Goal: Information Seeking & Learning: Learn about a topic

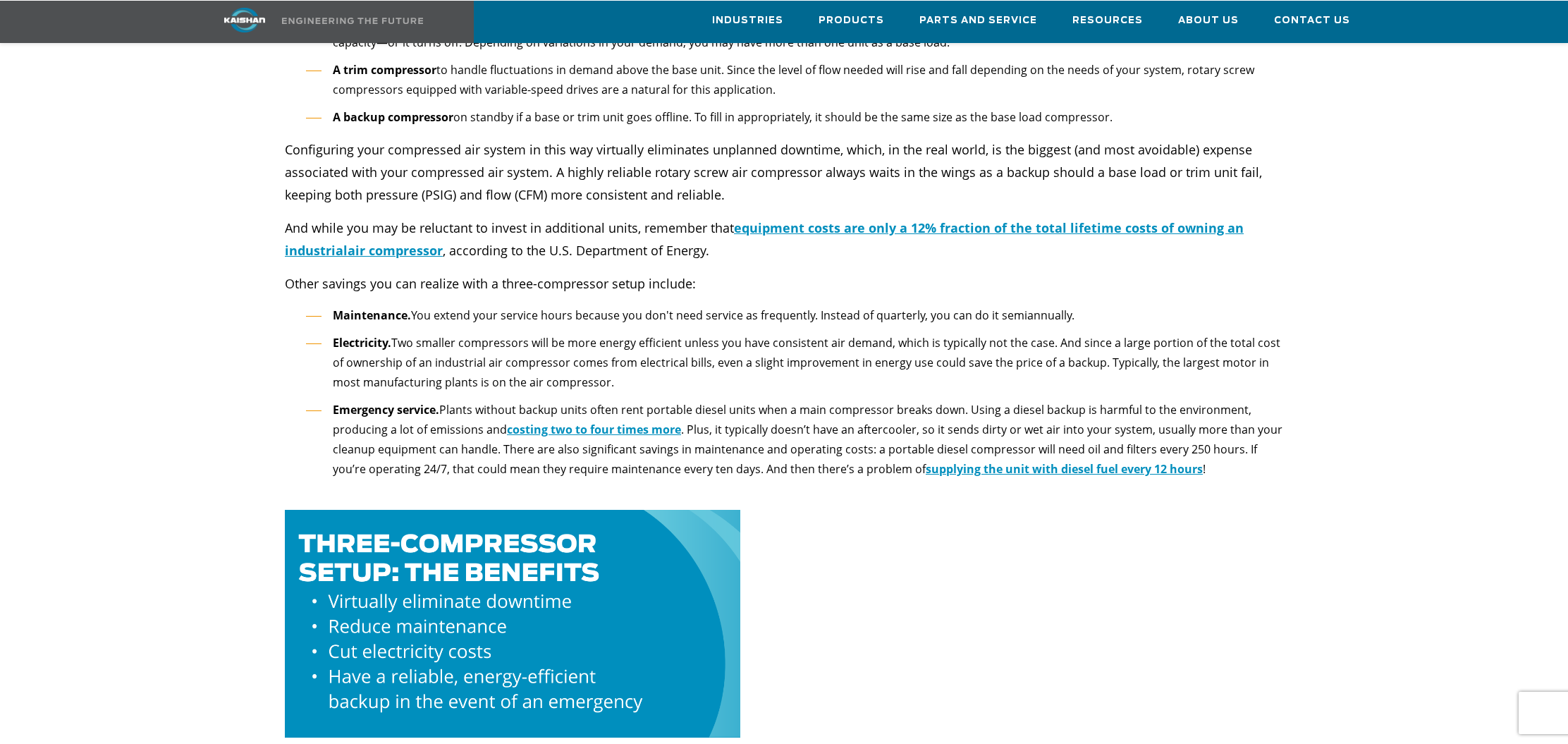
scroll to position [3063, 0]
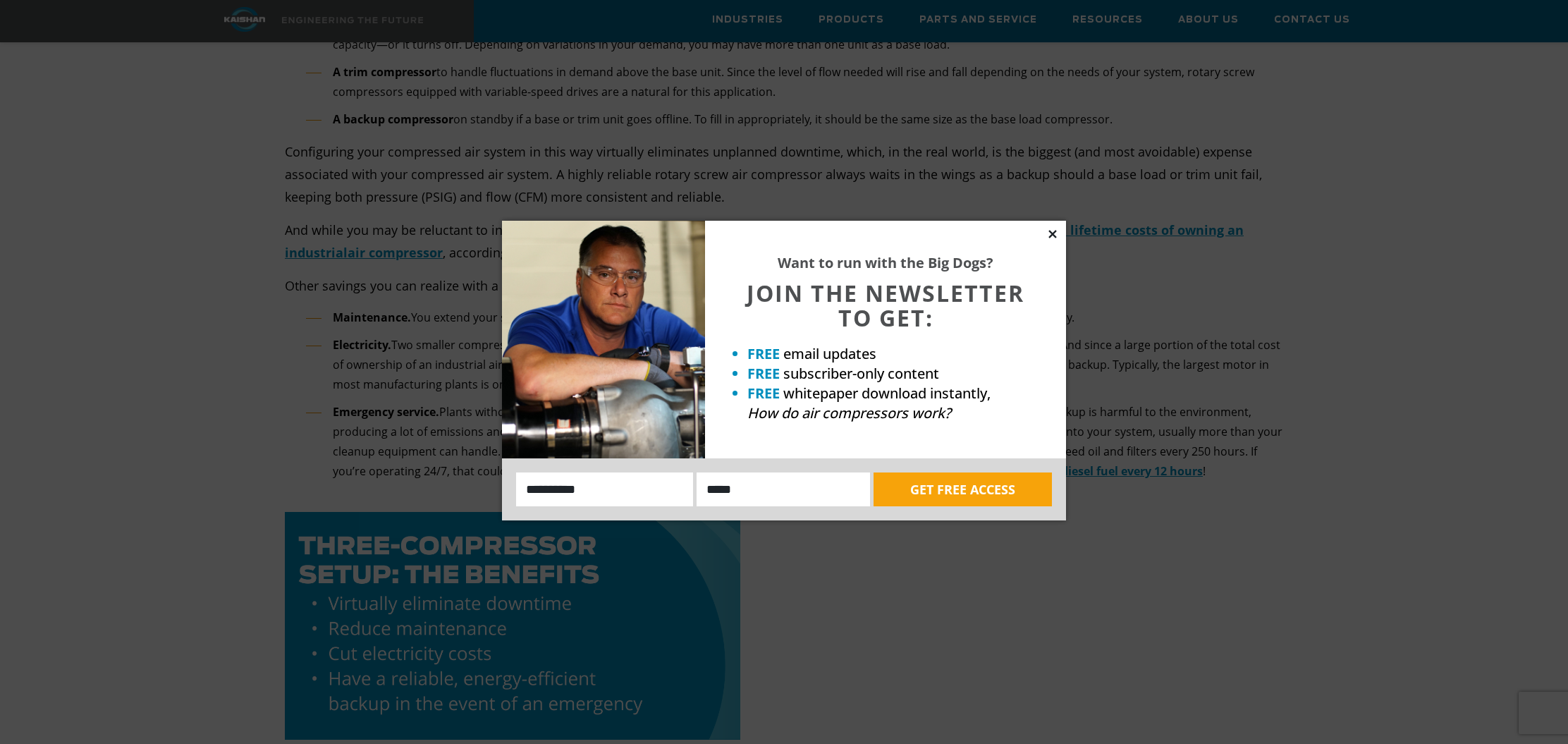
click at [1051, 233] on icon at bounding box center [1052, 234] width 8 height 8
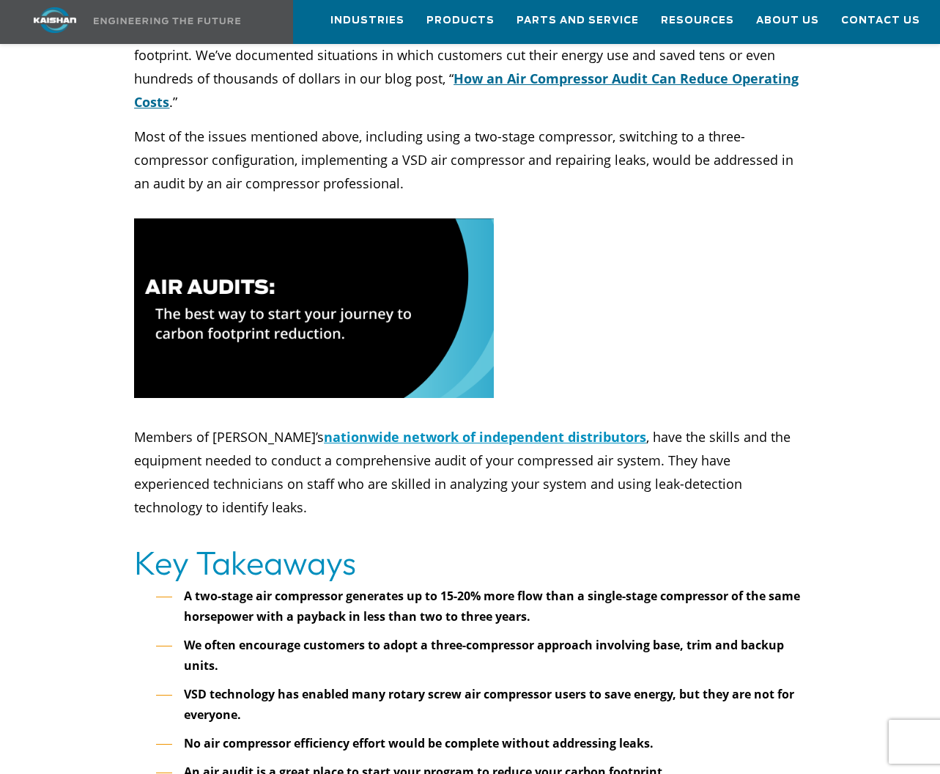
scroll to position [6233, 0]
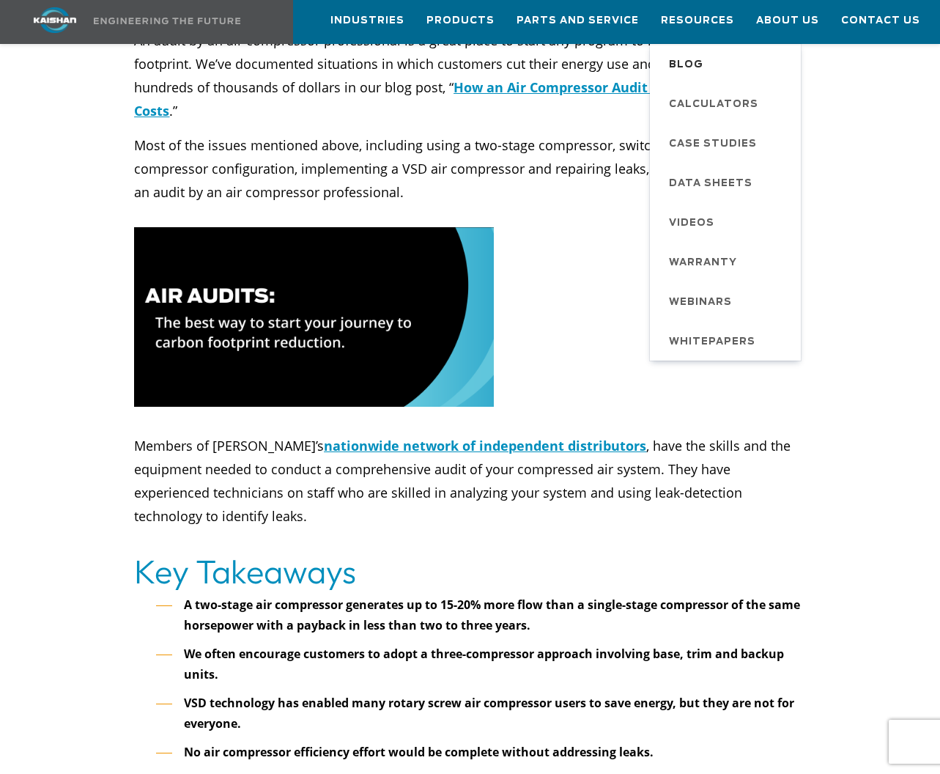
click at [687, 67] on span "Blog" at bounding box center [686, 65] width 34 height 25
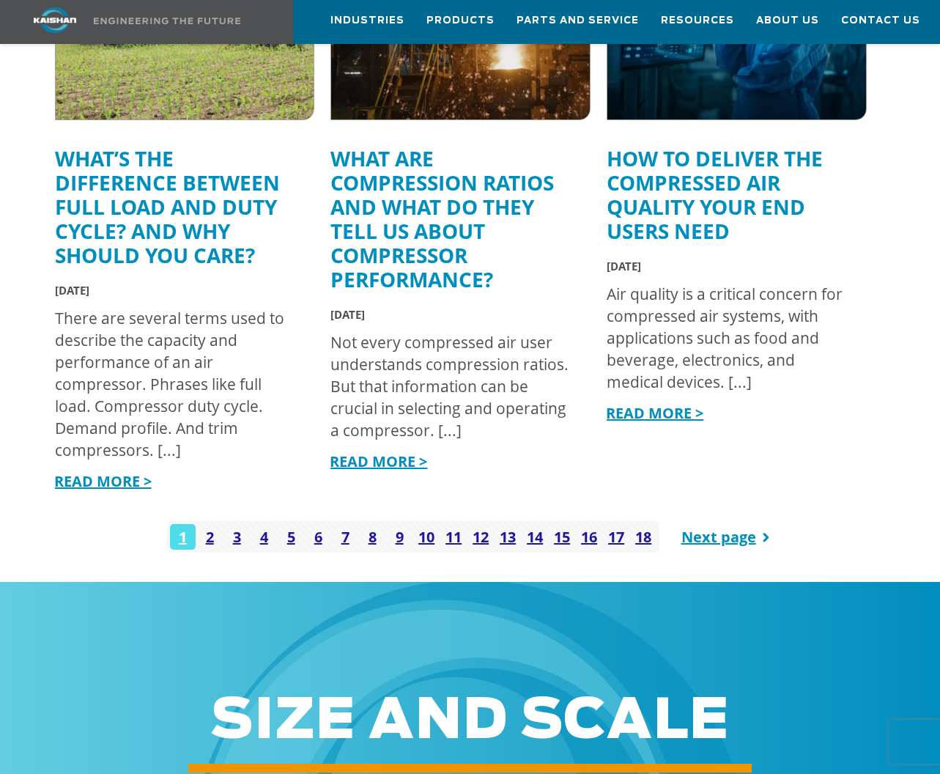
scroll to position [1817, 0]
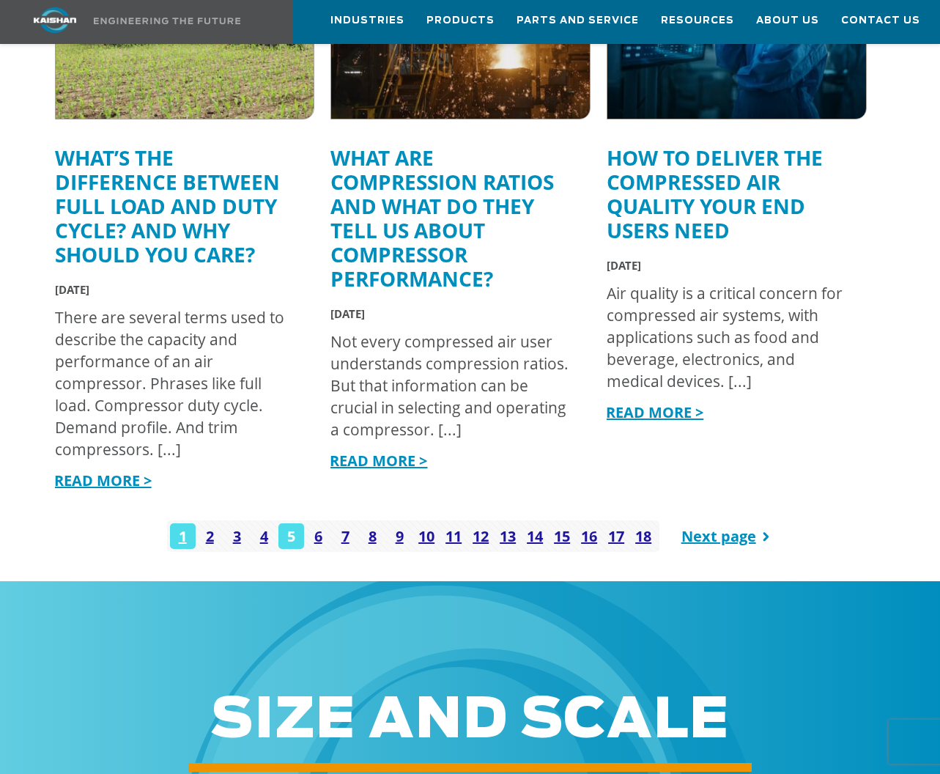
click at [290, 544] on link "5" at bounding box center [291, 536] width 26 height 26
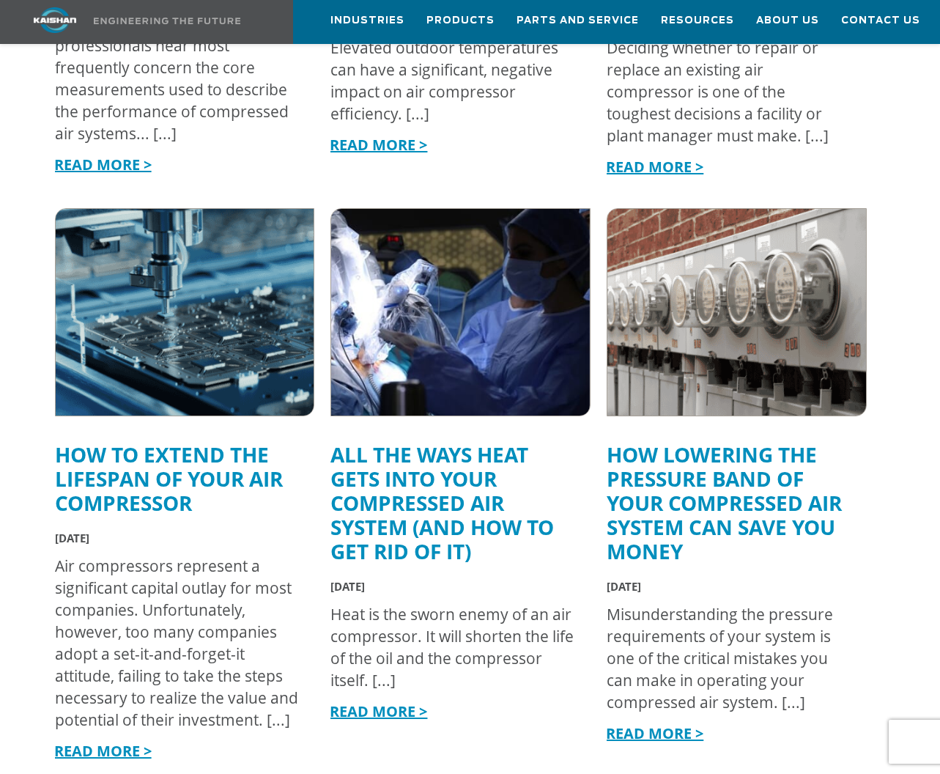
scroll to position [1544, 0]
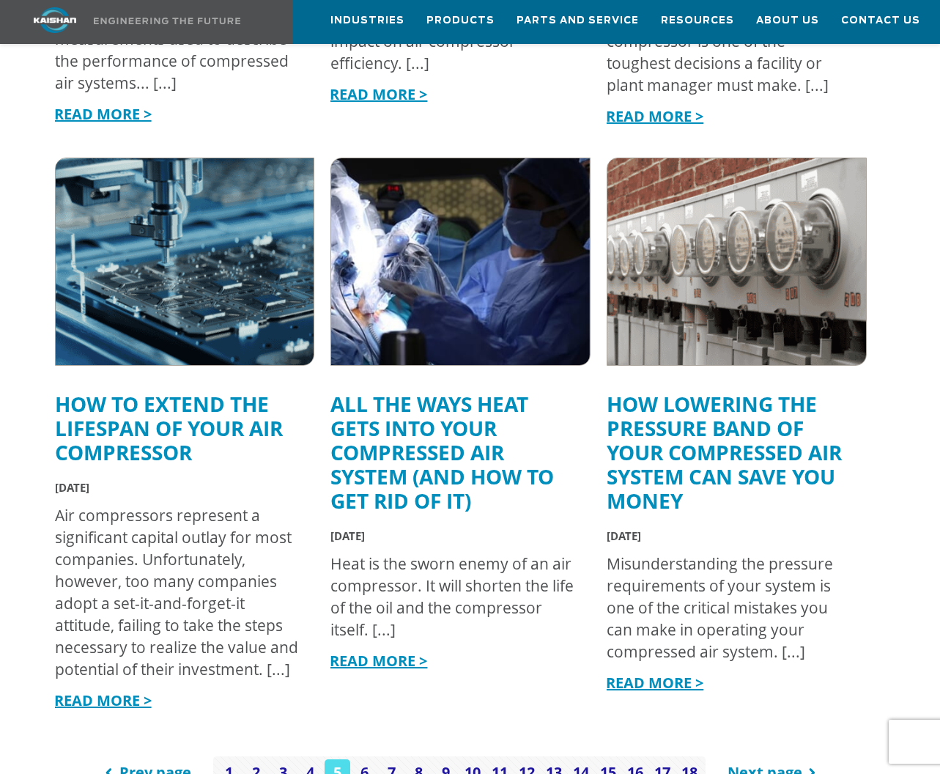
click at [720, 445] on link "How Lowering the Pressure Band of Your Compressed Air System Can Save You Money" at bounding box center [724, 452] width 235 height 125
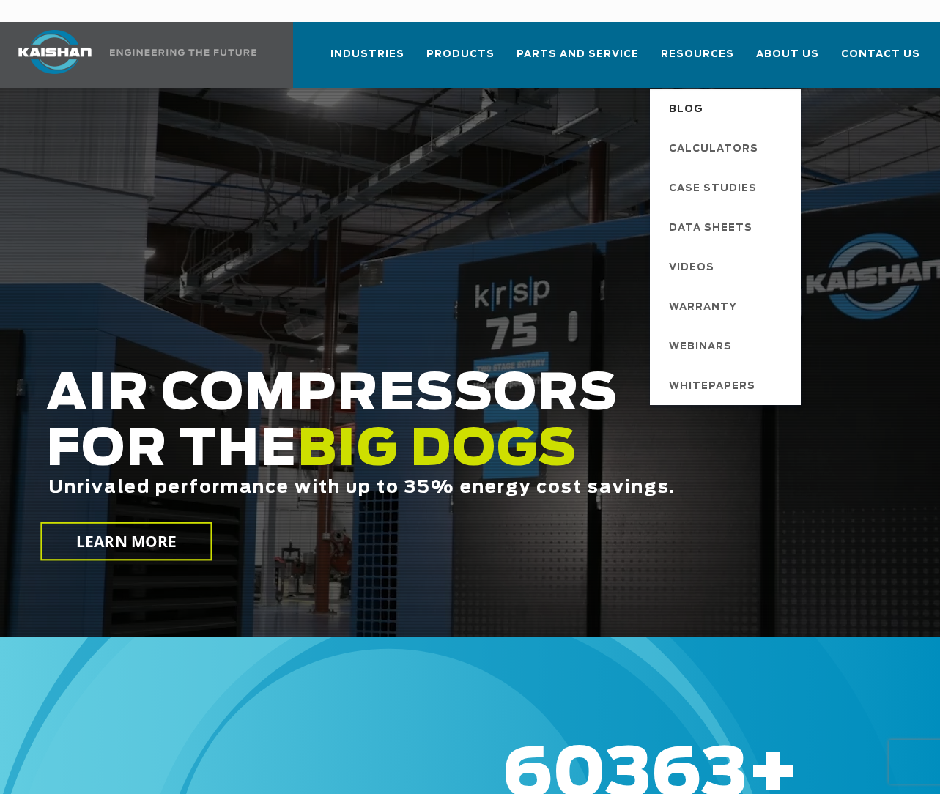
click at [697, 97] on span "Blog" at bounding box center [686, 109] width 34 height 25
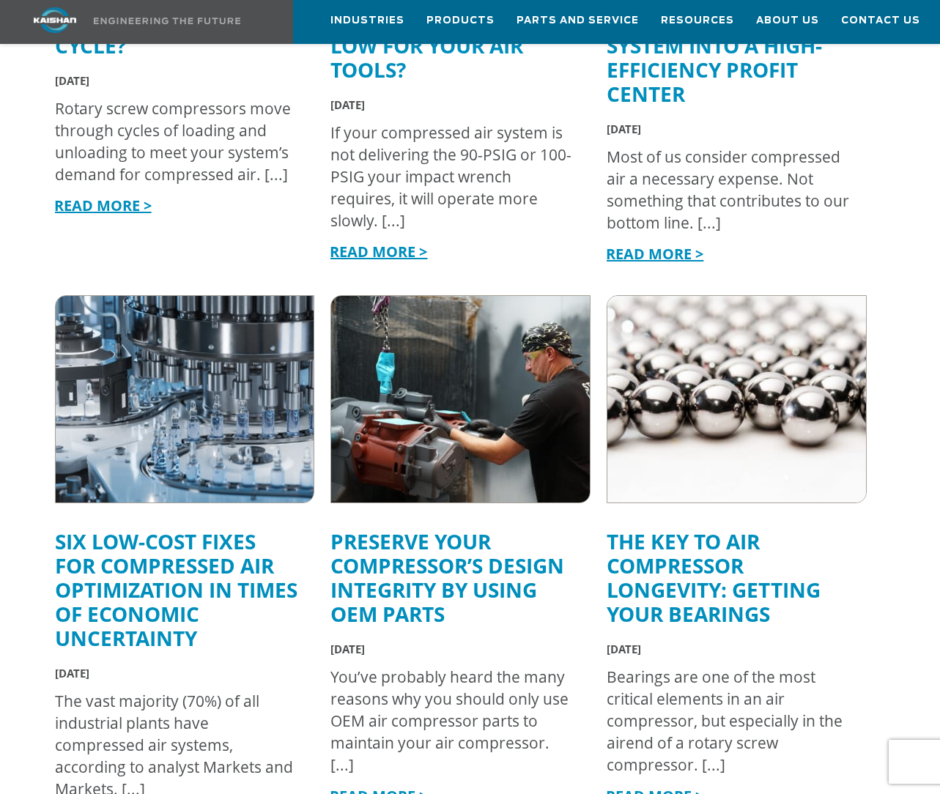
scroll to position [869, 0]
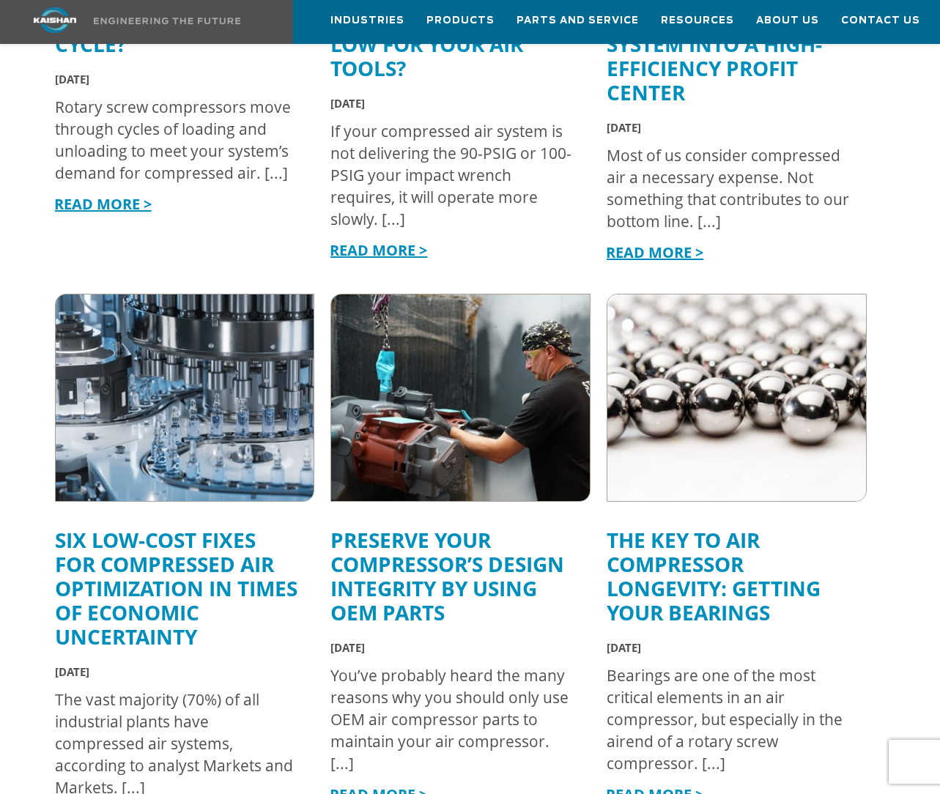
click at [156, 559] on link "Six Low-Cost Fixes for Compressed Air Optimization in Times of Economic Uncerta…" at bounding box center [176, 588] width 242 height 125
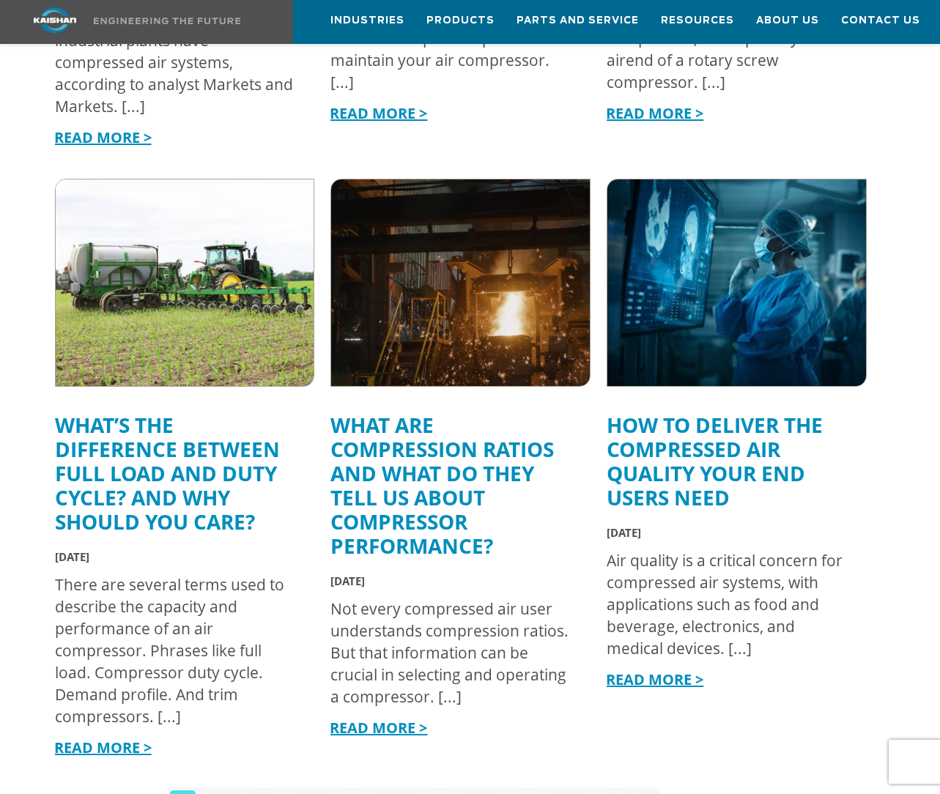
scroll to position [1552, 0]
